Goal: Information Seeking & Learning: Understand process/instructions

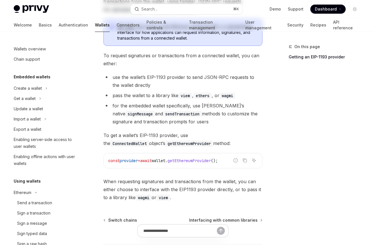
scroll to position [136, 0]
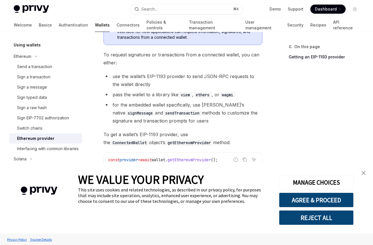
click at [365, 175] on link "close banner" at bounding box center [363, 172] width 11 height 11
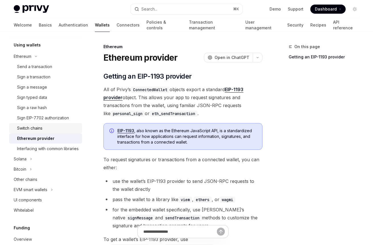
scroll to position [102, 0]
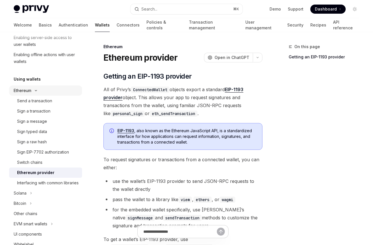
click at [28, 91] on div "Ethereum" at bounding box center [23, 90] width 18 height 7
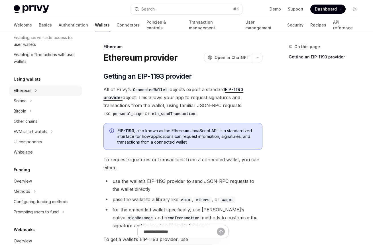
click at [28, 91] on div "Ethereum" at bounding box center [23, 90] width 18 height 7
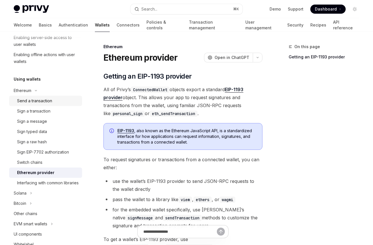
click at [32, 96] on link "Send a transaction" at bounding box center [45, 101] width 73 height 10
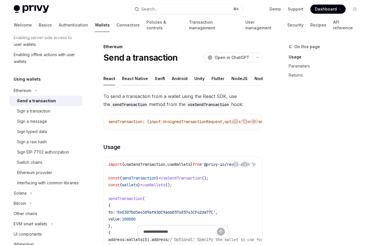
click at [130, 82] on button "React Native" at bounding box center [135, 78] width 26 height 13
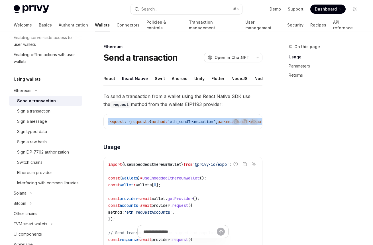
drag, startPoint x: 180, startPoint y: 132, endPoint x: 250, endPoint y: 133, distance: 69.8
click at [250, 129] on div "Report incorrect code Copy Ask AI request : ( request : { method : 'eth_sendTra…" at bounding box center [182, 121] width 159 height 15
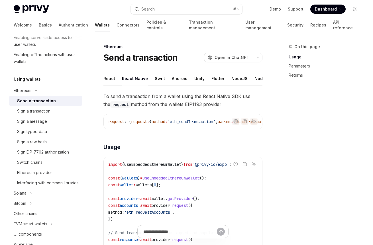
click at [188, 129] on div "request : ( request : { method : 'eth_sendTransaction' , params : [ SendTransac…" at bounding box center [183, 121] width 158 height 15
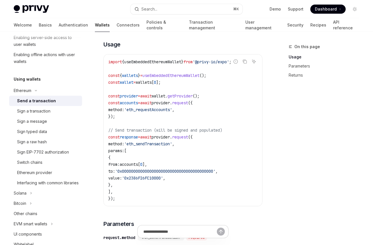
scroll to position [34, 0]
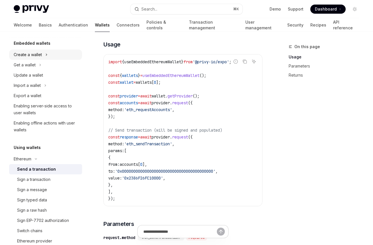
click at [42, 57] on button "Create a wallet" at bounding box center [45, 55] width 73 height 10
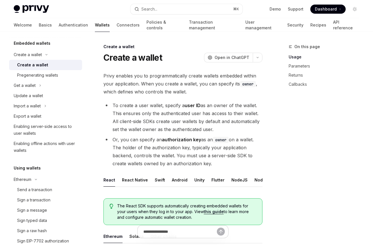
scroll to position [68, 0]
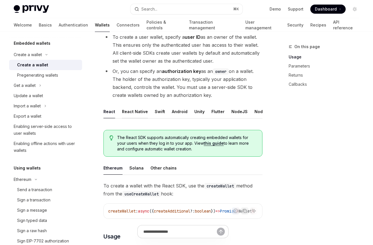
click at [129, 116] on button "React Native" at bounding box center [135, 111] width 26 height 13
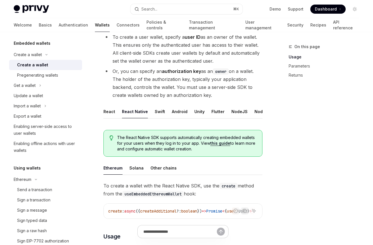
click at [130, 112] on button "React Native" at bounding box center [135, 111] width 26 height 13
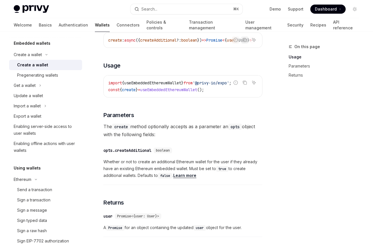
scroll to position [332, 0]
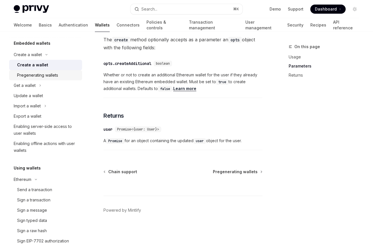
click at [50, 76] on div "Pregenerating wallets" at bounding box center [37, 75] width 41 height 7
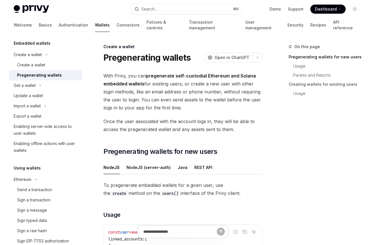
scroll to position [68, 0]
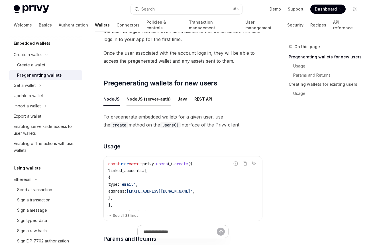
click at [146, 97] on button "NodeJS (server-auth)" at bounding box center [148, 98] width 44 height 13
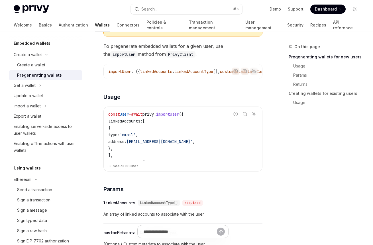
scroll to position [205, 0]
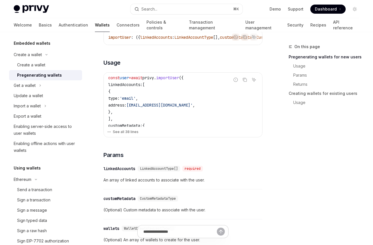
drag, startPoint x: 177, startPoint y: 126, endPoint x: 190, endPoint y: 127, distance: 13.1
click at [190, 127] on div "const user = await privy . importUser ({ linkedAccounts: [ { type: 'email' , ad…" at bounding box center [183, 100] width 158 height 54
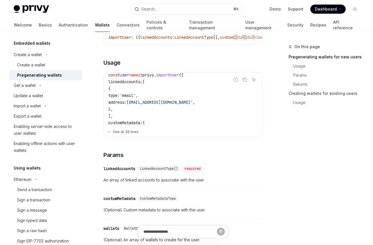
drag, startPoint x: 170, startPoint y: 106, endPoint x: 171, endPoint y: 128, distance: 21.1
click at [171, 127] on div "const user = await privy . importUser ({ linkedAccounts: [ { type: 'email' , ad…" at bounding box center [183, 100] width 158 height 54
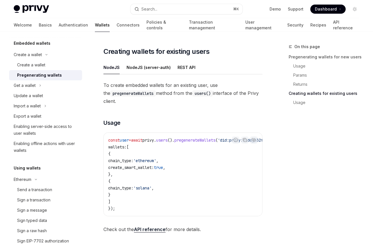
scroll to position [751, 0]
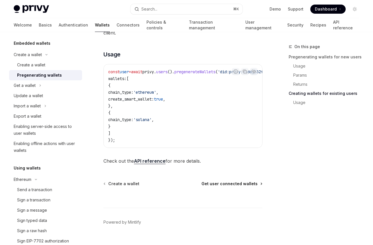
click at [239, 186] on span "Get user connected wallets" at bounding box center [229, 184] width 56 height 6
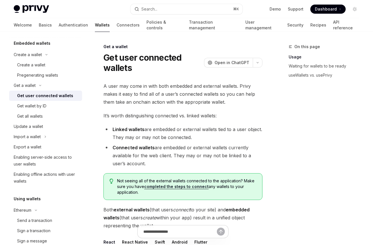
scroll to position [107, 0]
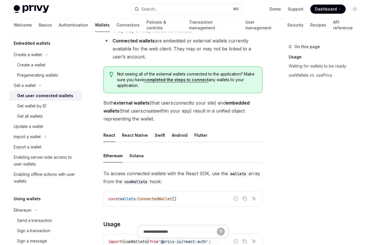
click at [150, 138] on ul "React React Native Swift Android Flutter" at bounding box center [182, 135] width 159 height 14
click at [145, 136] on ul "React React Native Swift Android Flutter" at bounding box center [182, 135] width 159 height 14
click at [137, 135] on button "React Native" at bounding box center [135, 134] width 26 height 13
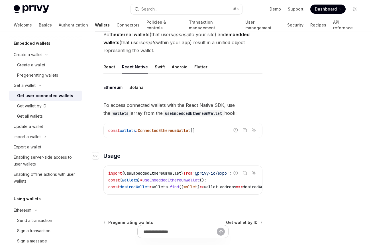
scroll to position [228, 0]
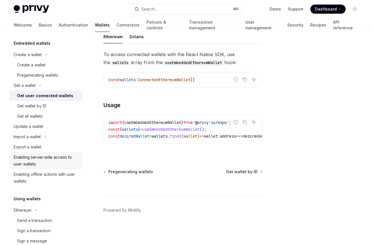
click at [53, 155] on div "Enabling server-side access to user wallets" at bounding box center [46, 161] width 65 height 14
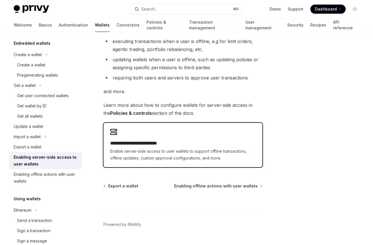
scroll to position [28, 0]
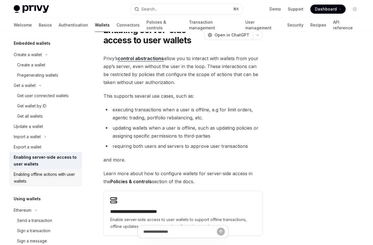
click at [62, 174] on div "Enabling offline actions with user wallets" at bounding box center [46, 178] width 65 height 14
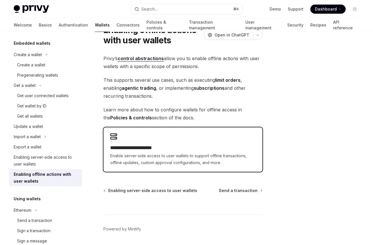
click at [150, 154] on span "Enable server-side access to user wallets to support offline transactions, offl…" at bounding box center [182, 159] width 145 height 14
type textarea "*"
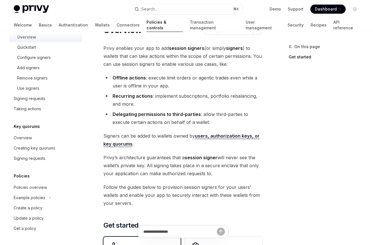
scroll to position [137, 0]
